Goal: Navigation & Orientation: Find specific page/section

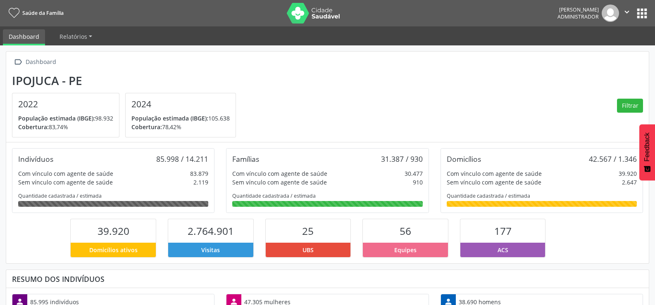
scroll to position [137, 214]
click at [640, 13] on button "apps" at bounding box center [642, 13] width 14 height 14
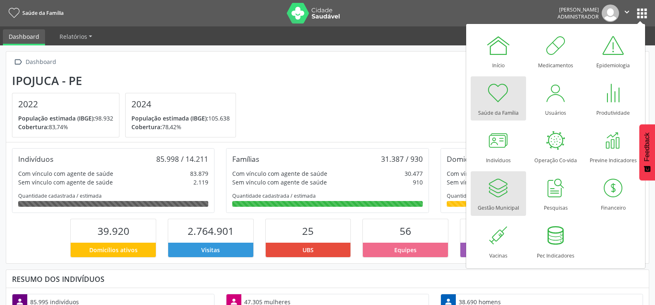
click at [504, 184] on div at bounding box center [498, 188] width 25 height 25
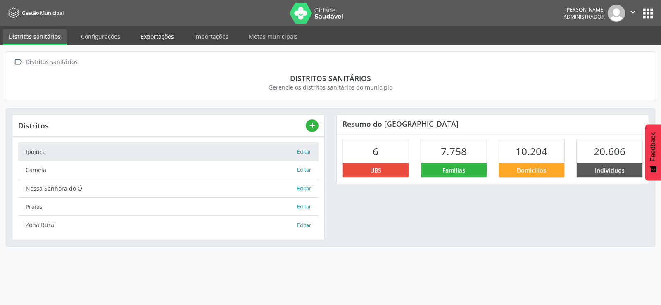
click at [163, 33] on link "Exportações" at bounding box center [157, 36] width 45 height 14
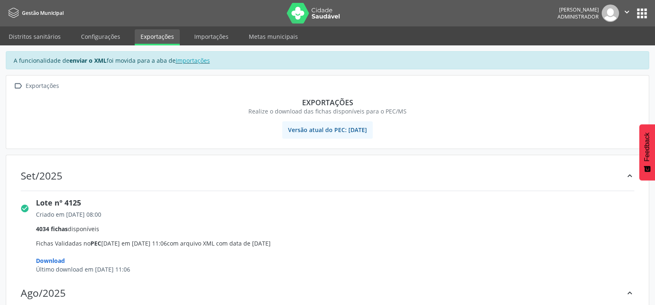
click at [621, 7] on button "" at bounding box center [627, 13] width 16 height 17
click at [615, 56] on link "Sair" at bounding box center [605, 51] width 57 height 12
